Goal: Task Accomplishment & Management: Manage account settings

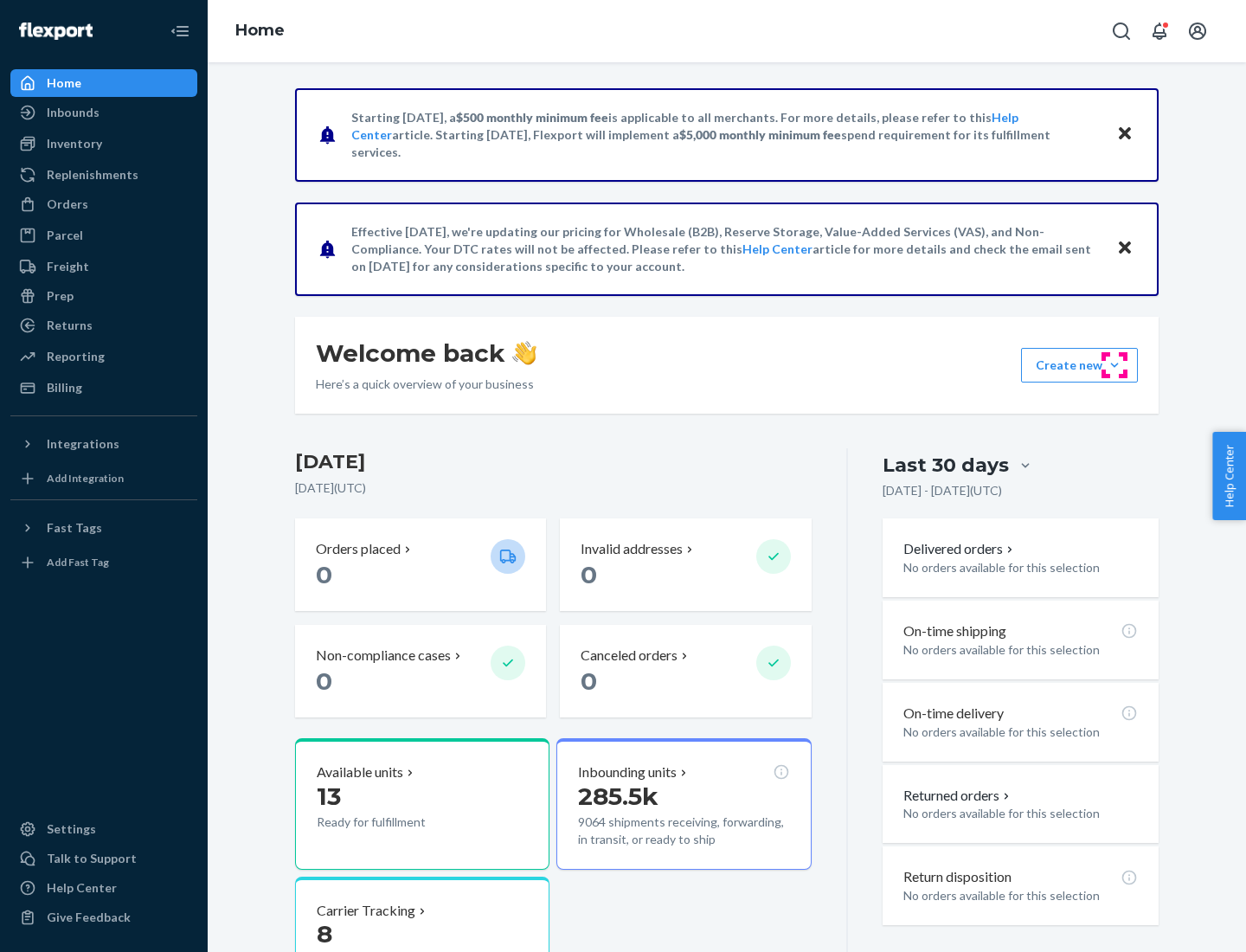
click at [1114, 365] on button "Create new Create new inbound Create new order Create new product" at bounding box center [1079, 365] width 117 height 34
click at [59, 296] on div "Prep" at bounding box center [60, 296] width 27 height 17
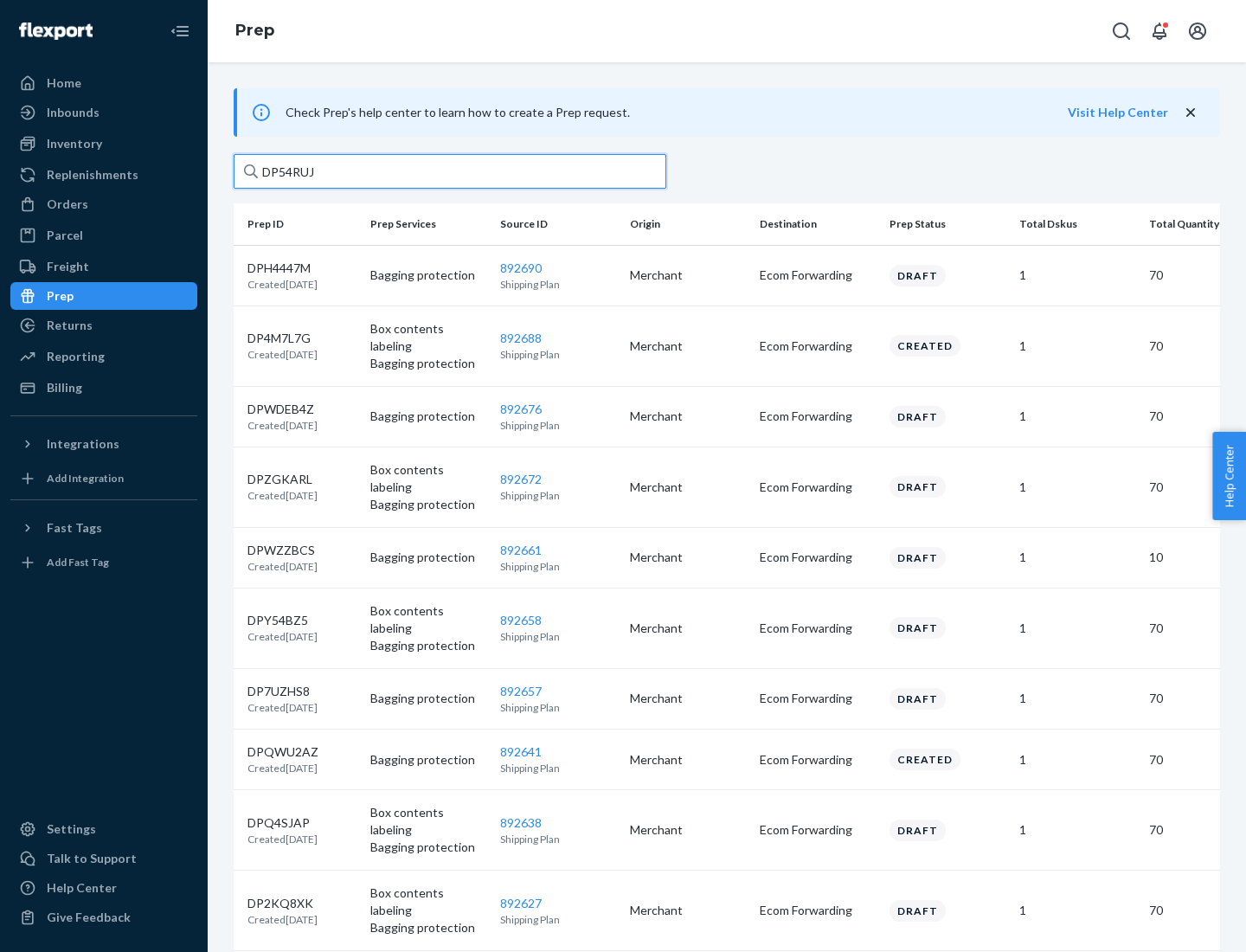
type input "DP54RUJL"
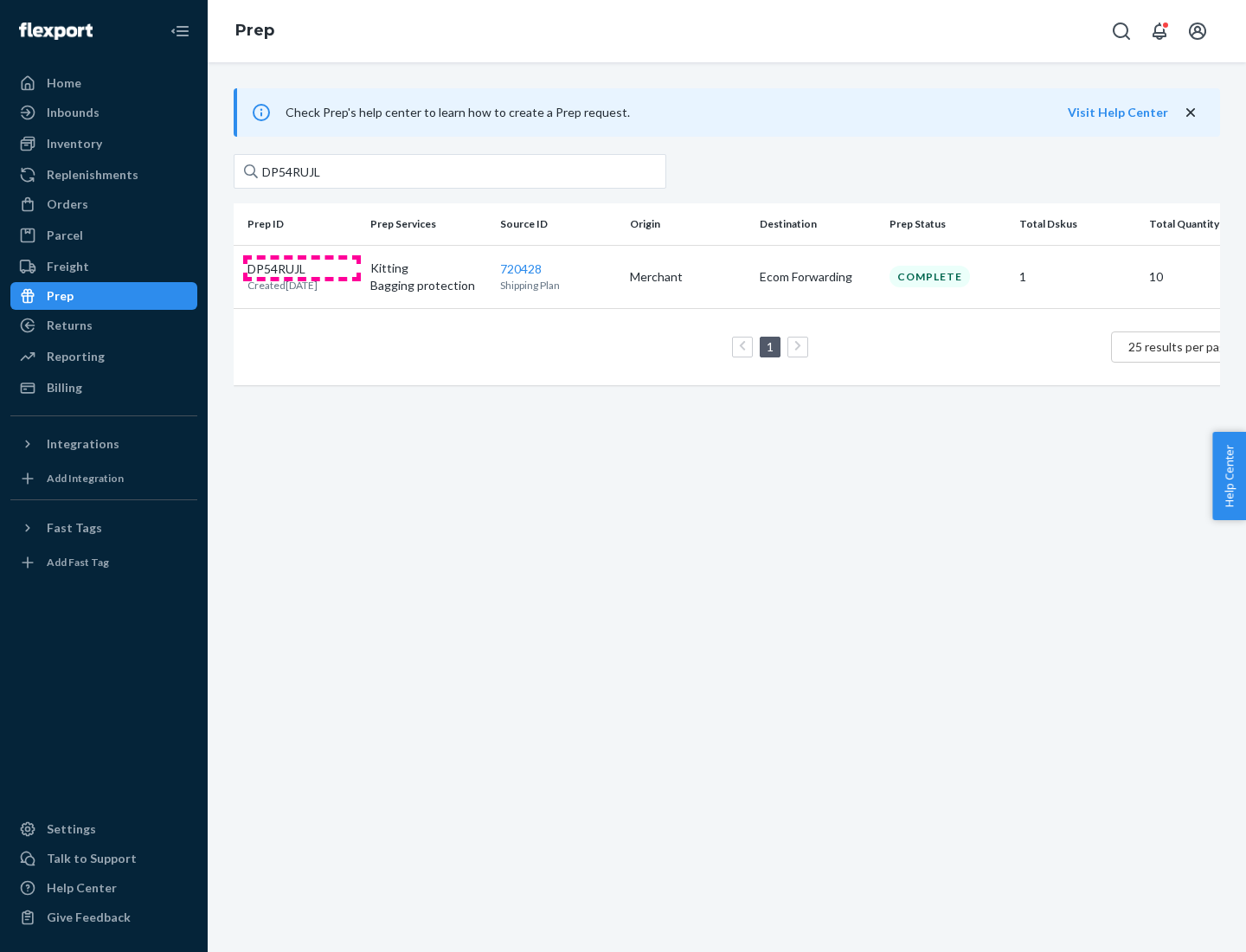
click at [302, 267] on p "DP54RUJL" at bounding box center [283, 269] width 70 height 17
